Goal: Transaction & Acquisition: Purchase product/service

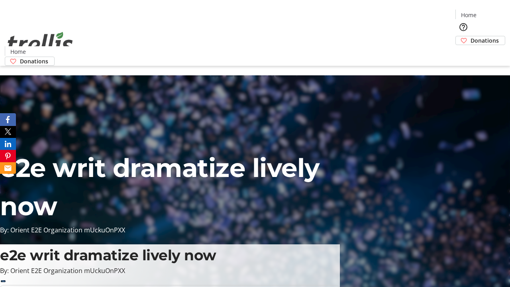
click at [471, 36] on span "Donations" at bounding box center [485, 40] width 28 height 8
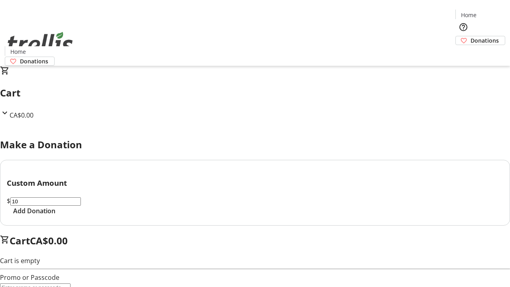
click at [55, 216] on span "Add Donation" at bounding box center [34, 211] width 42 height 10
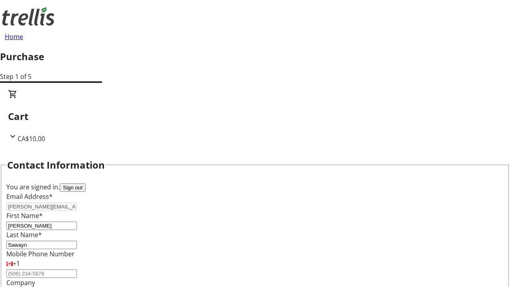
select select "CA"
type input "[STREET_ADDRESS][PERSON_NAME]"
type input "Kelowna"
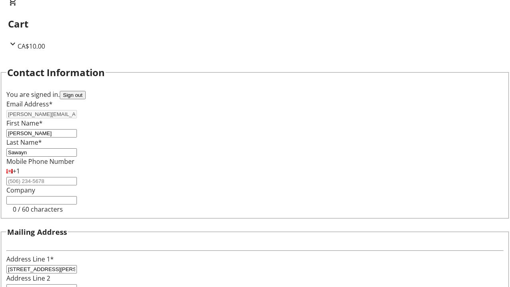
select select "BC"
type input "Kelowna"
type input "V1Y 0C2"
